Goal: Task Accomplishment & Management: Manage account settings

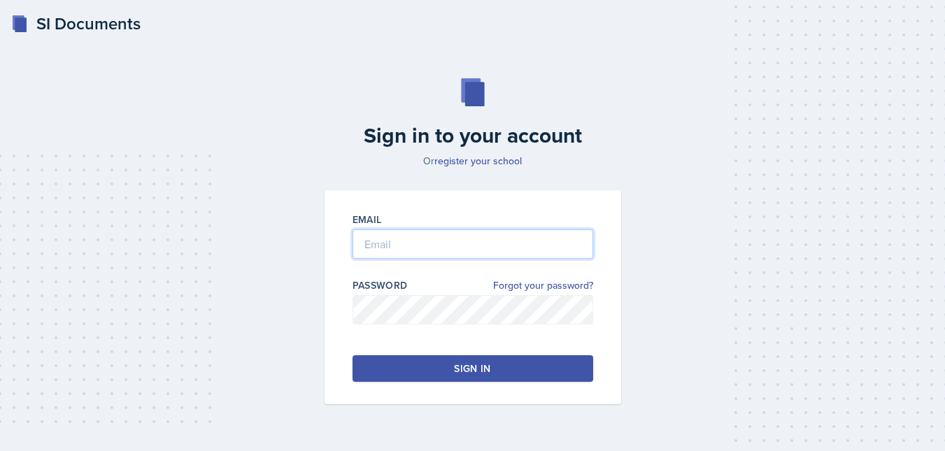
click at [422, 252] on input "email" at bounding box center [472, 243] width 241 height 29
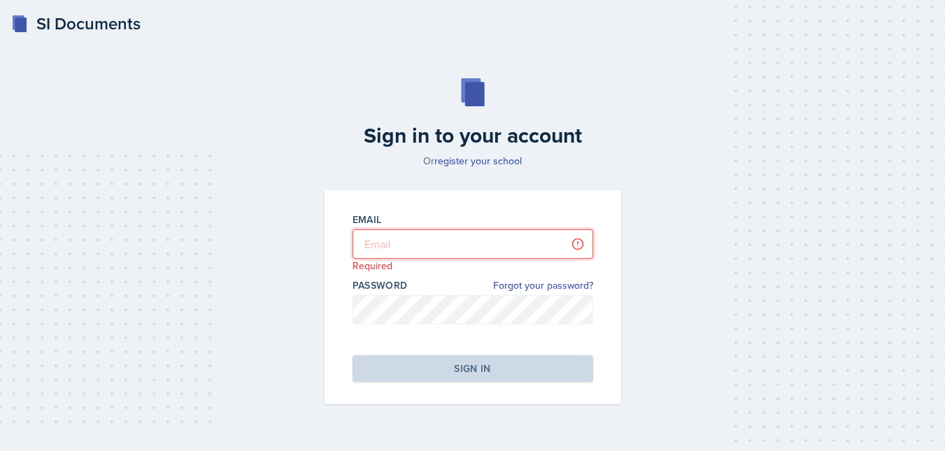
type input "lep0027@uah.edu"
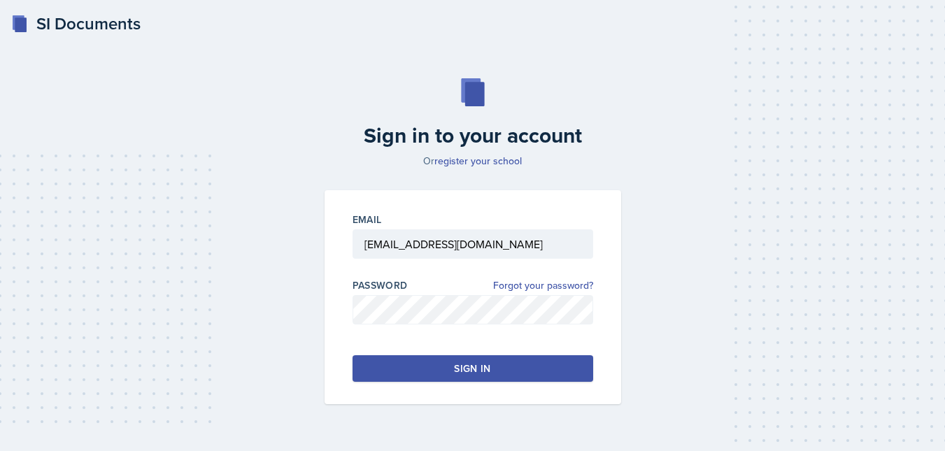
click at [502, 364] on button "Sign in" at bounding box center [472, 368] width 241 height 27
